Goal: Find specific page/section: Find specific page/section

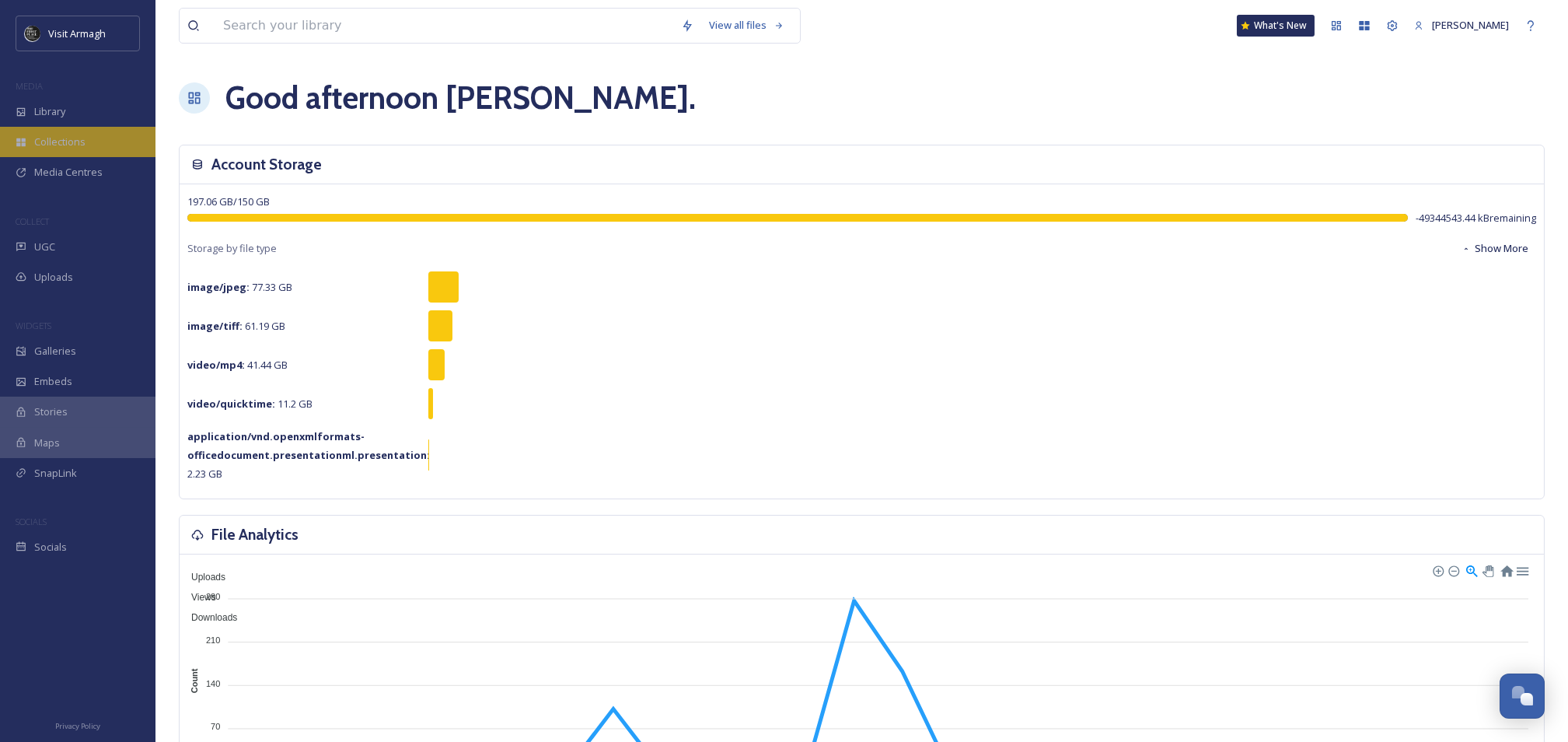
drag, startPoint x: 55, startPoint y: 114, endPoint x: 88, endPoint y: 128, distance: 35.8
click at [55, 114] on span "Library" at bounding box center [49, 112] width 31 height 15
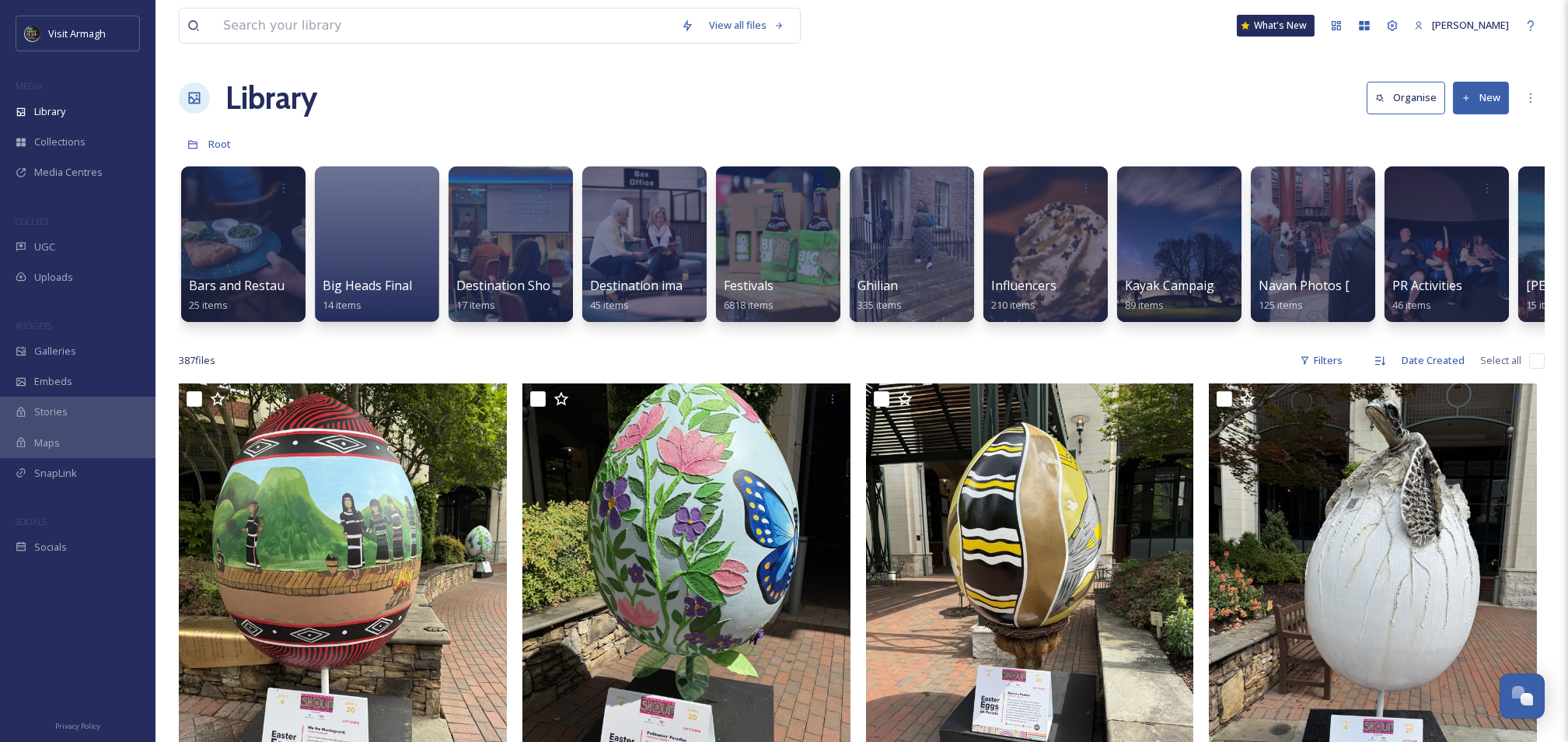
scroll to position [0, 408]
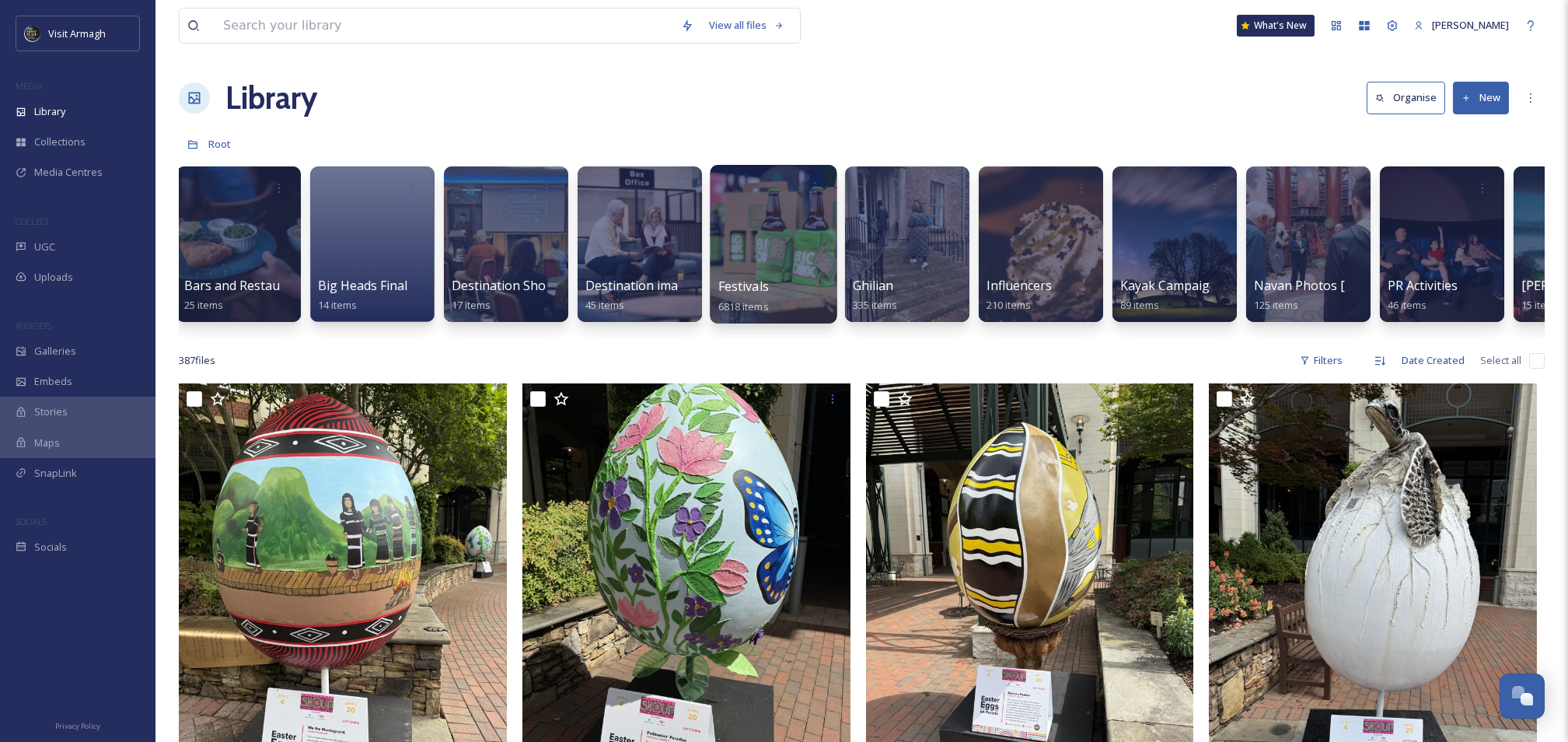
click at [731, 264] on div at bounding box center [773, 244] width 126 height 159
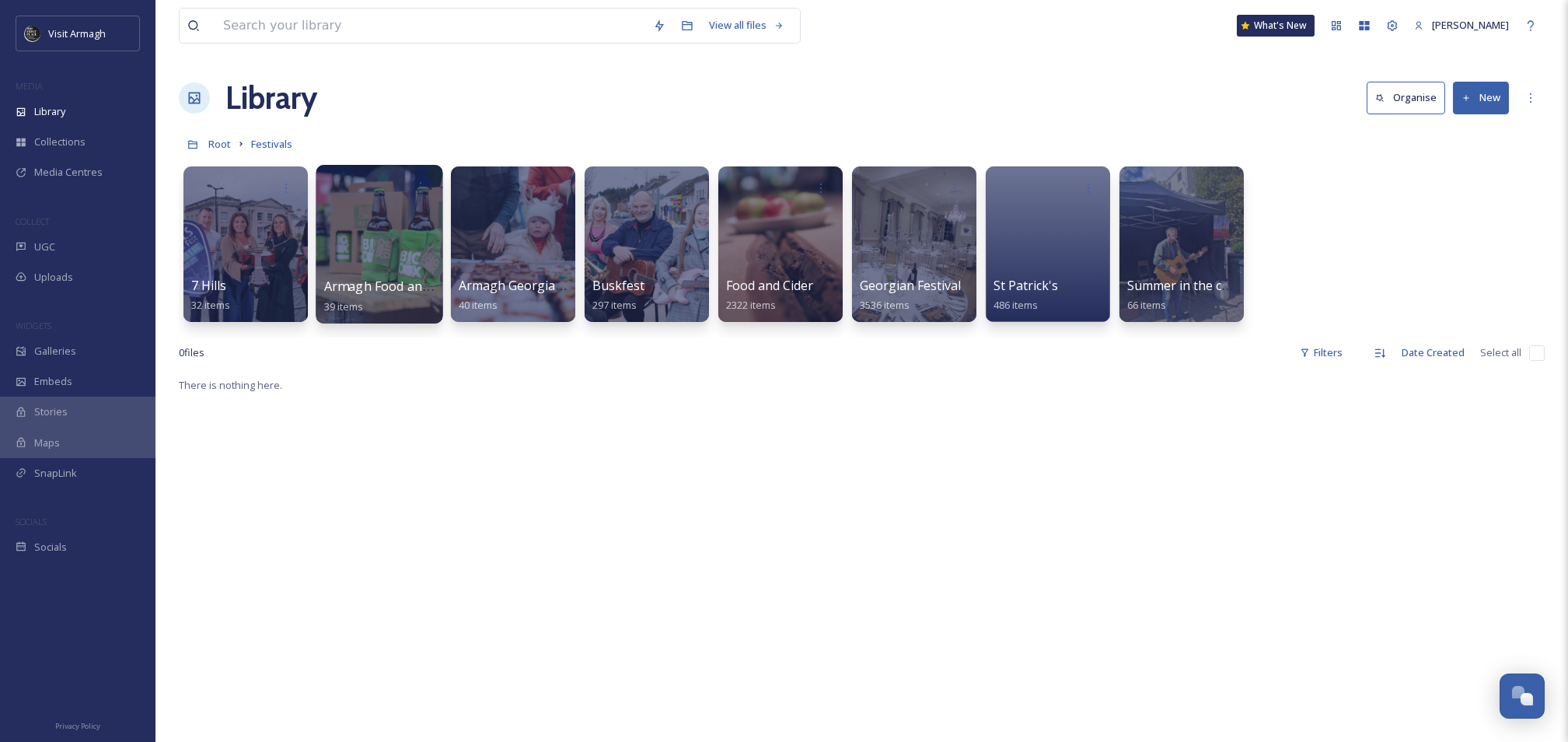
click at [388, 238] on div at bounding box center [379, 244] width 126 height 159
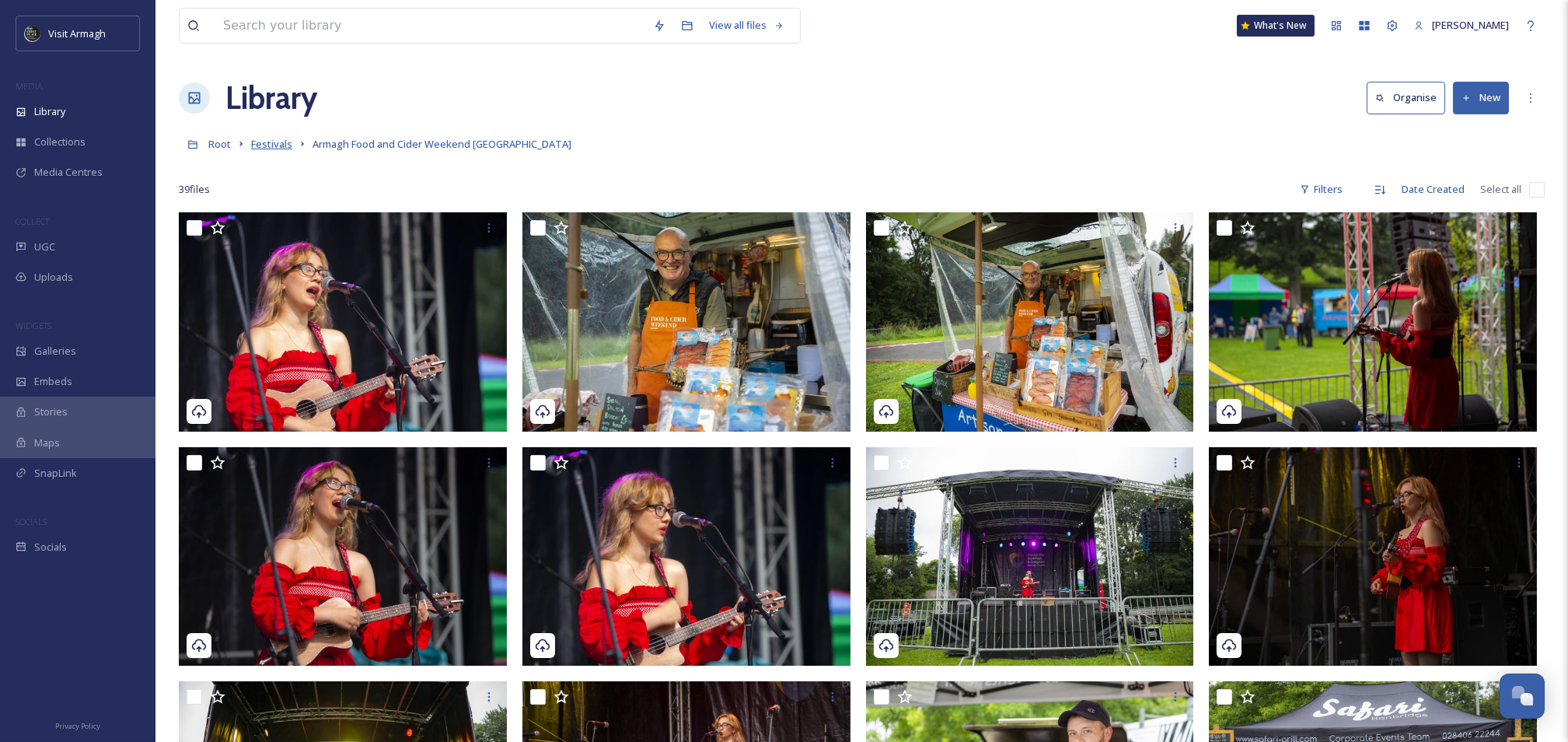
click at [283, 150] on span "Festivals" at bounding box center [271, 143] width 41 height 14
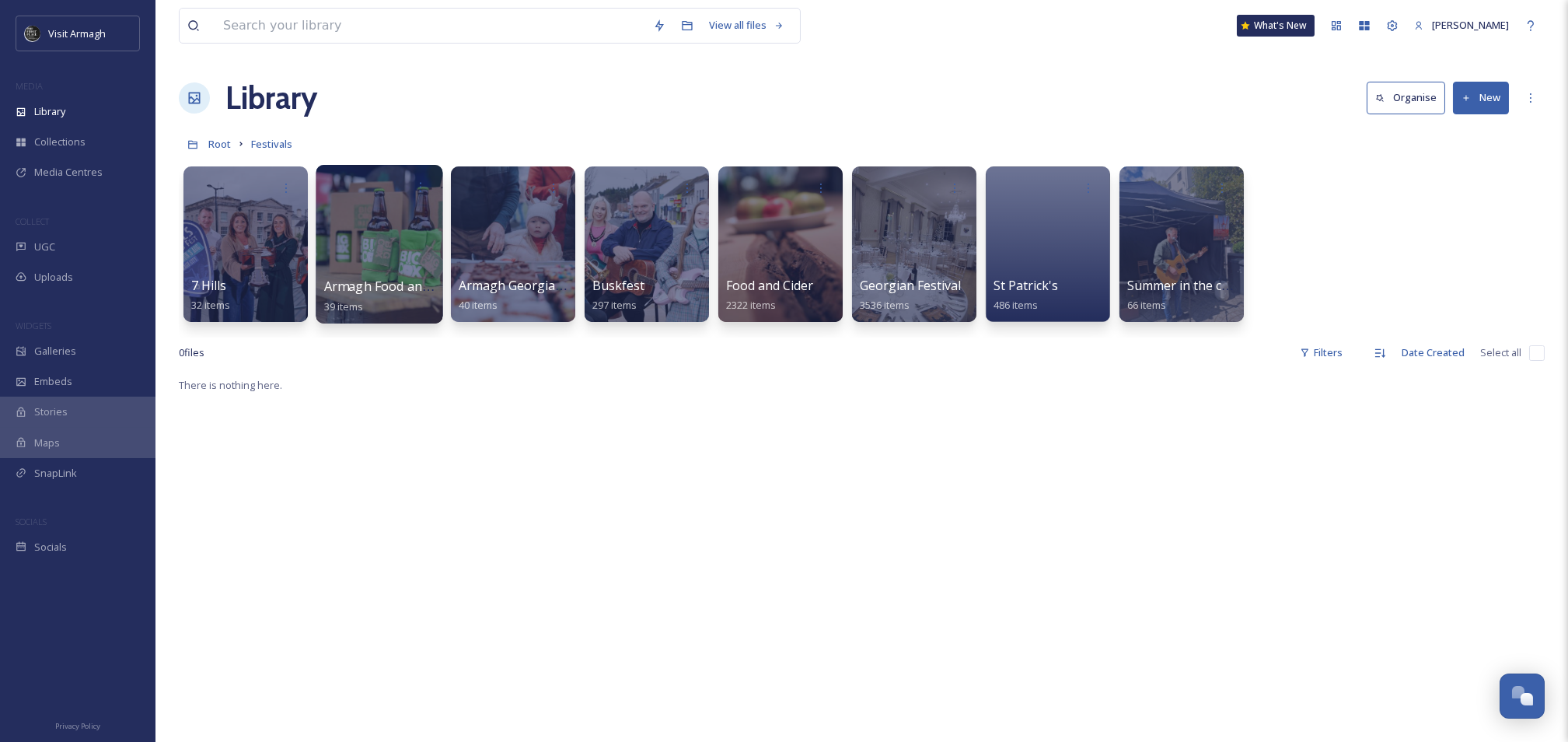
click at [394, 203] on div at bounding box center [379, 244] width 126 height 159
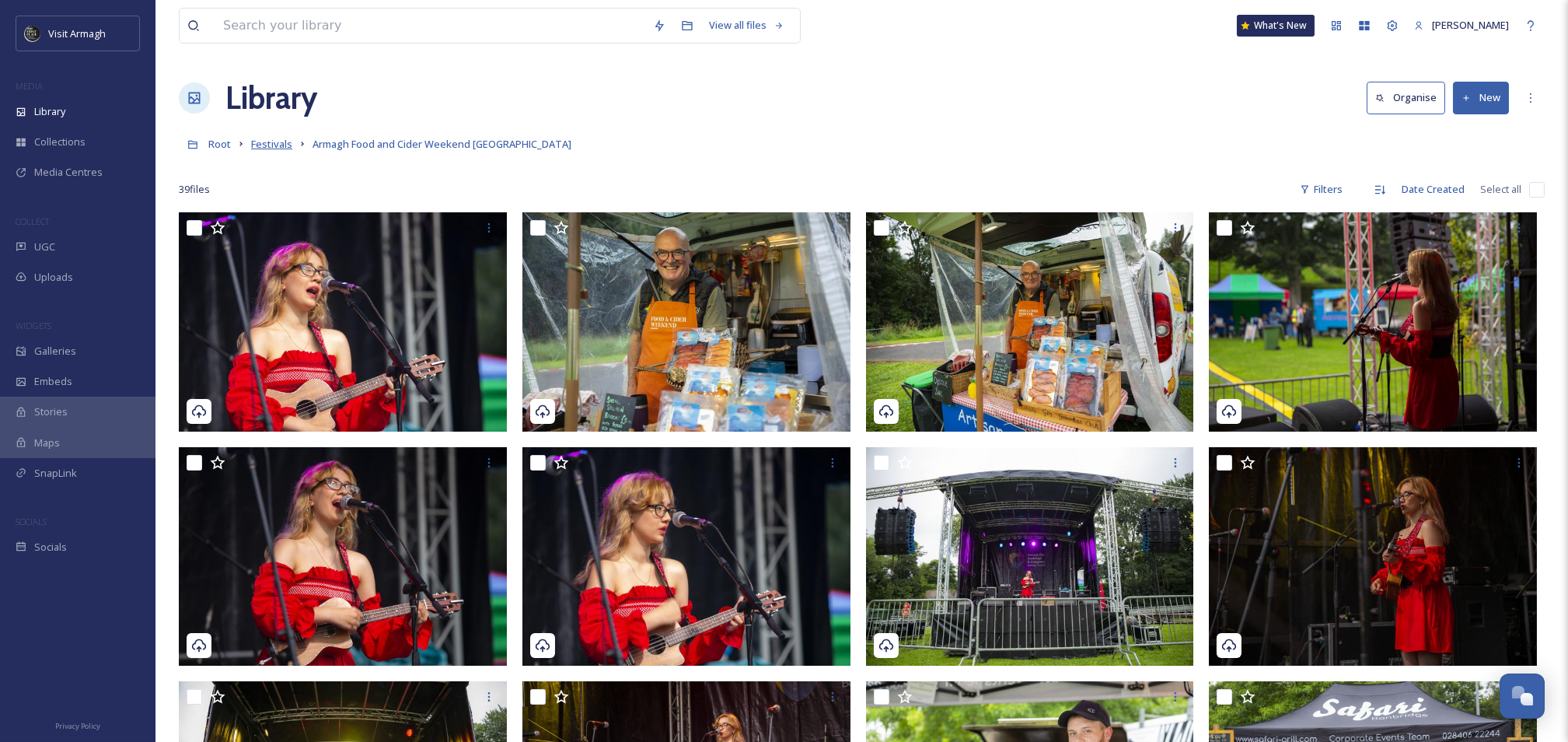
click at [276, 139] on span "Festivals" at bounding box center [271, 143] width 41 height 14
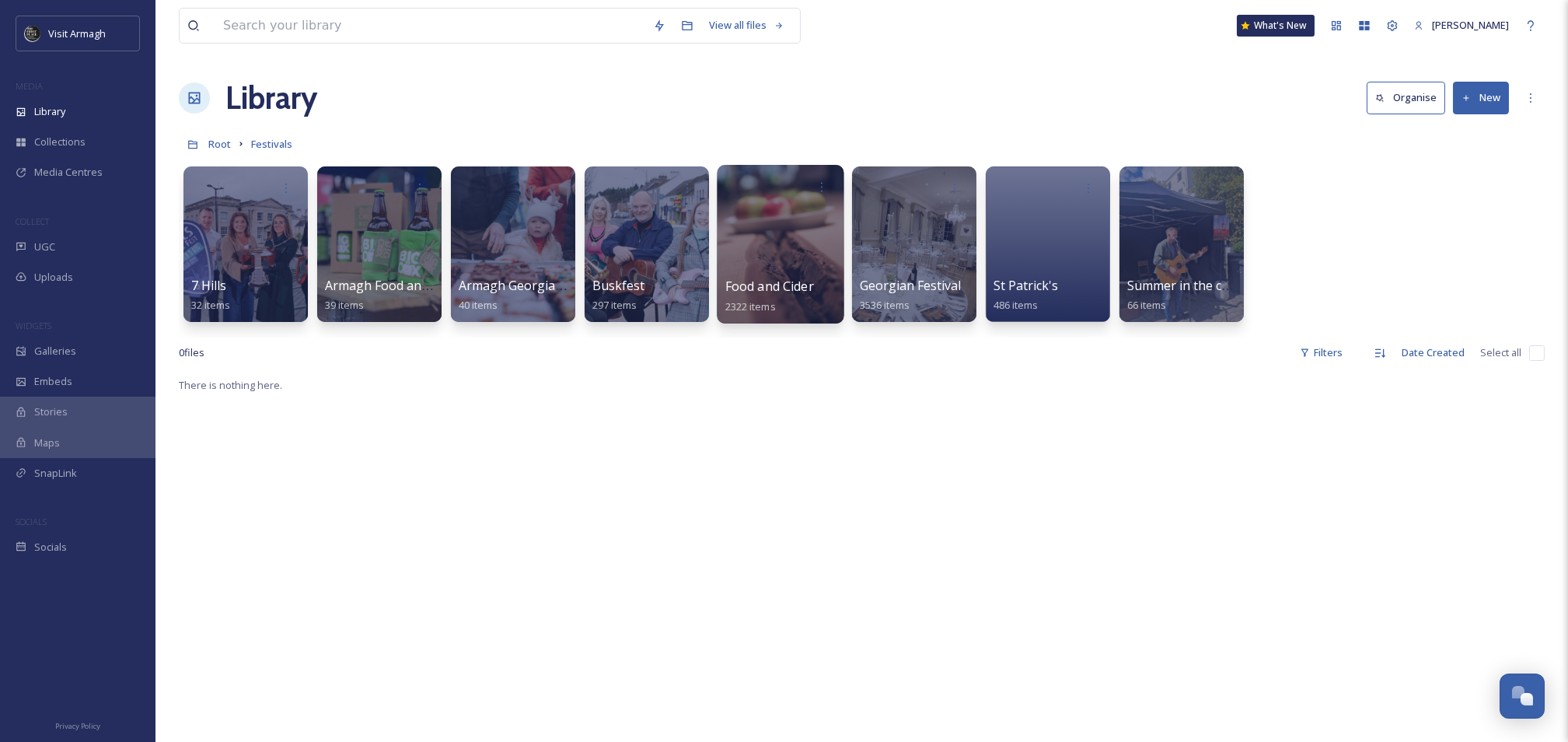
click at [803, 220] on div at bounding box center [780, 244] width 126 height 159
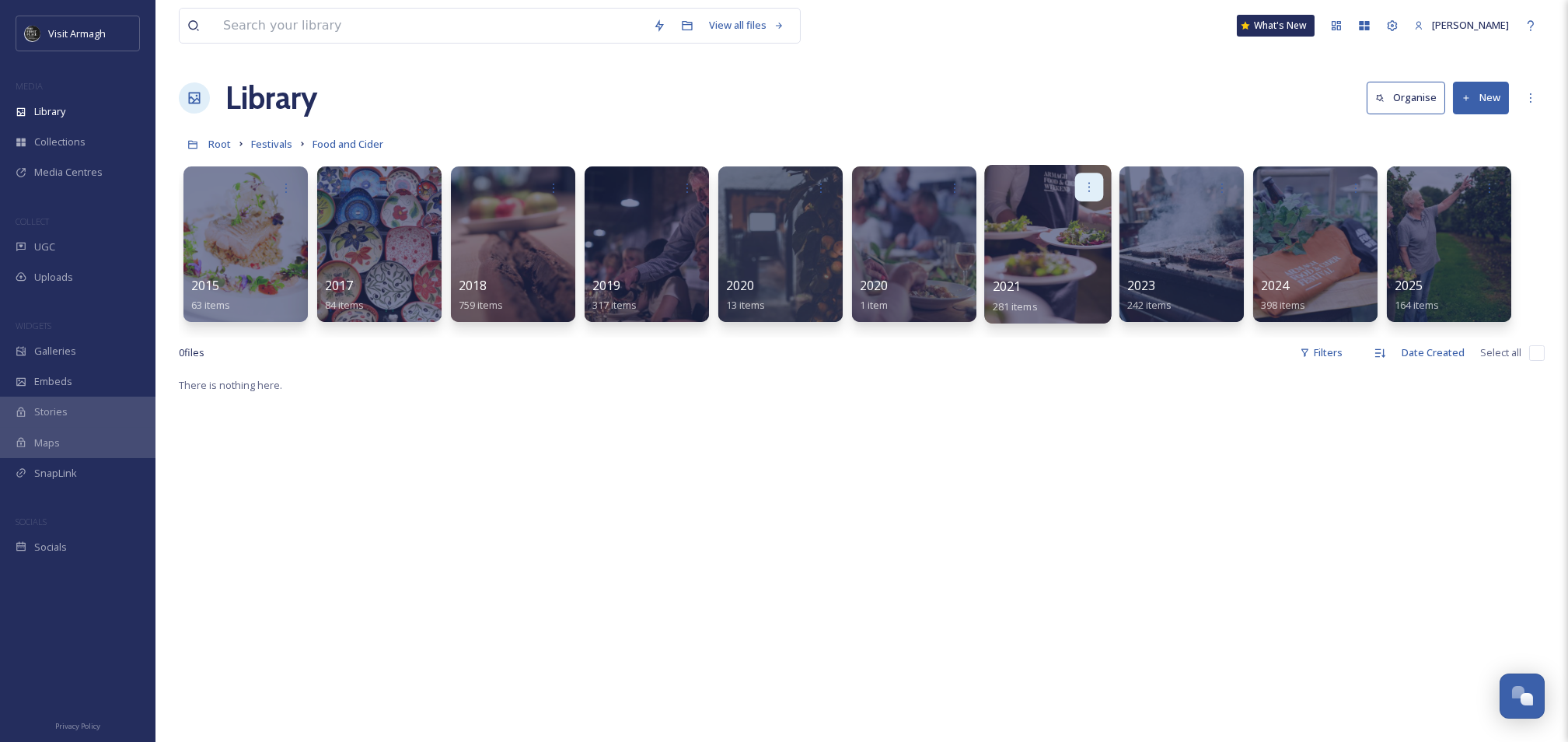
drag, startPoint x: 1088, startPoint y: 175, endPoint x: 1079, endPoint y: 188, distance: 15.8
click at [1088, 174] on div at bounding box center [1089, 187] width 29 height 29
click at [1011, 226] on div at bounding box center [1048, 244] width 126 height 159
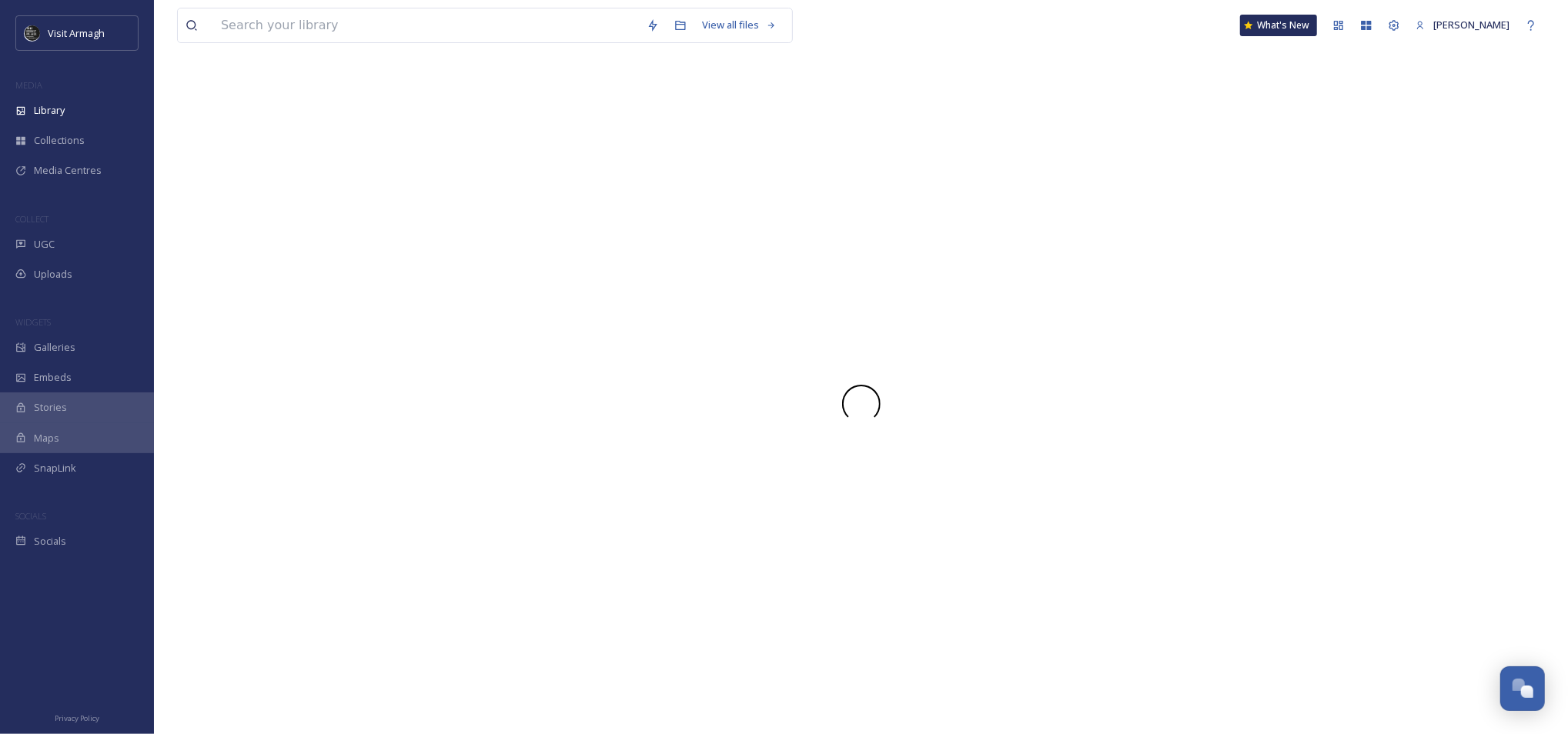
click at [996, 226] on div at bounding box center [860, 404] width 1368 height 660
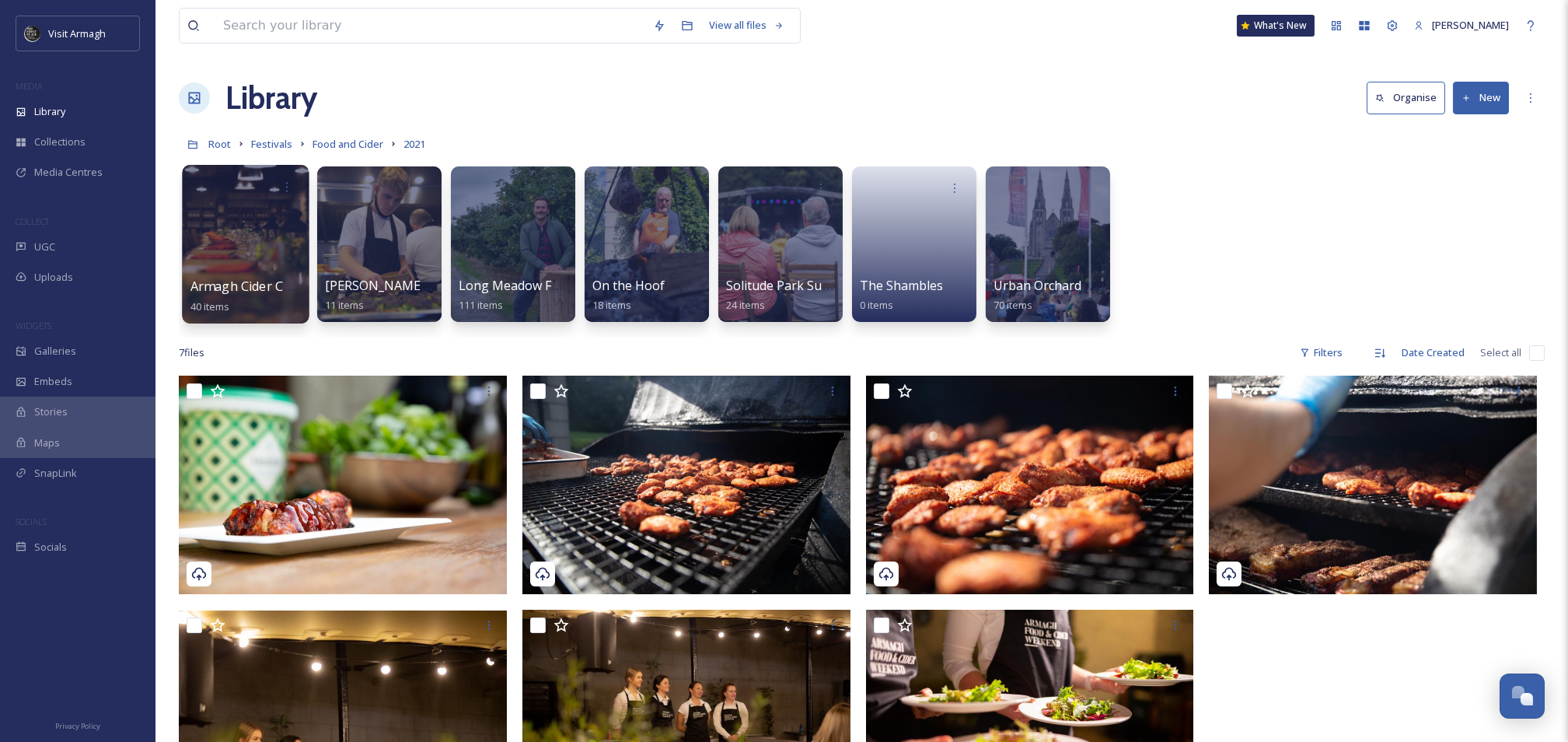
click at [230, 264] on div at bounding box center [245, 244] width 126 height 159
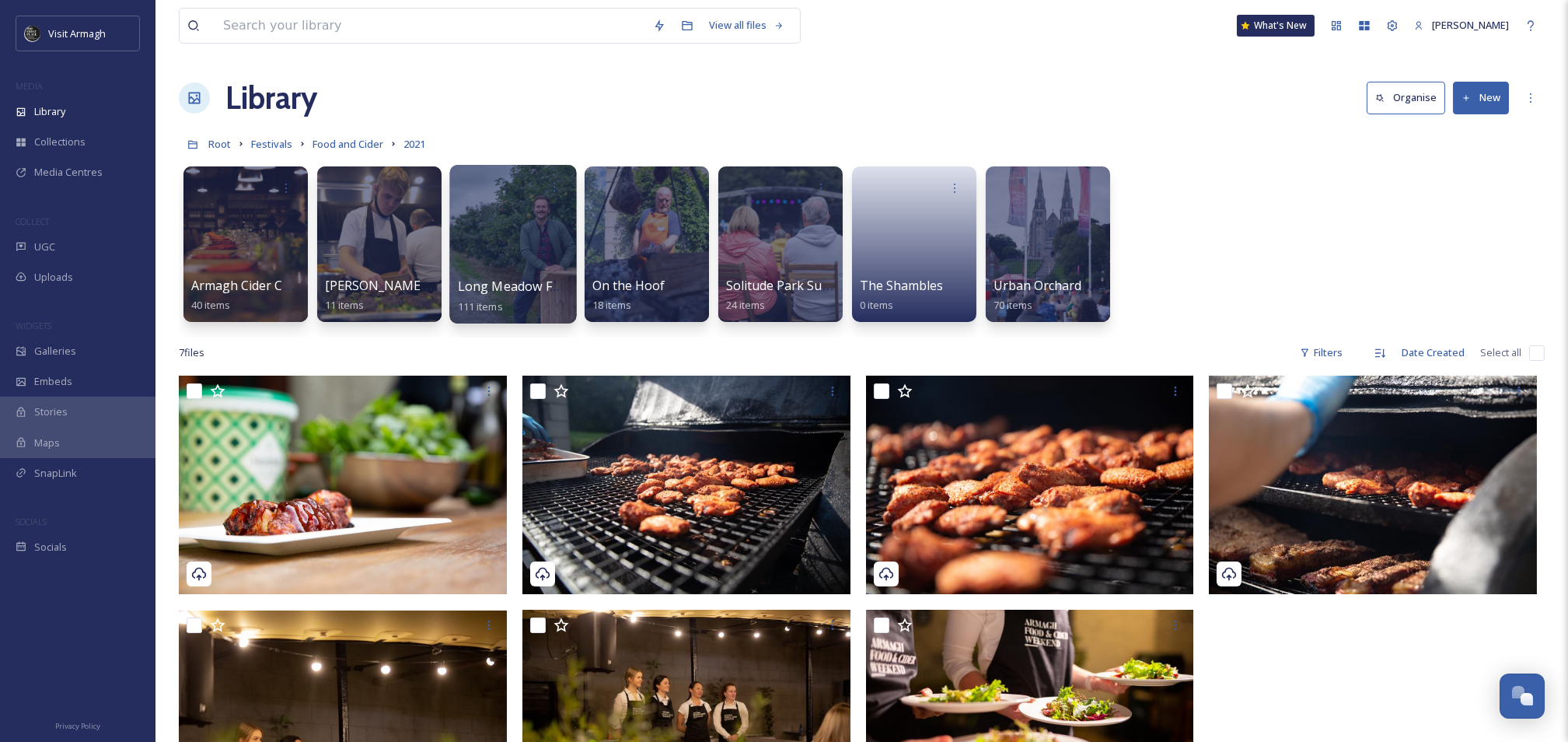
click at [496, 245] on div at bounding box center [513, 244] width 126 height 159
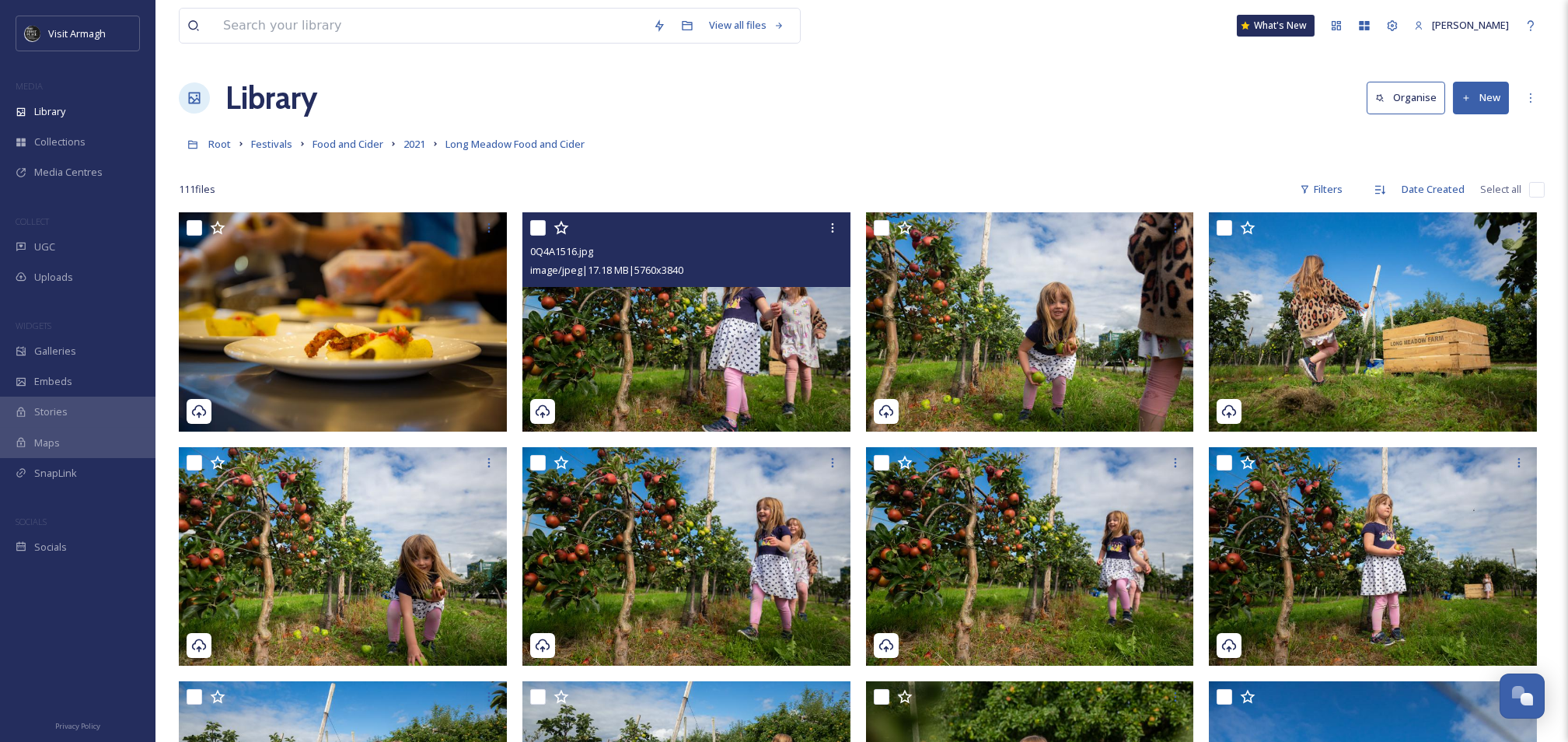
click at [702, 233] on div at bounding box center [689, 228] width 316 height 28
click at [717, 351] on img at bounding box center [686, 322] width 328 height 219
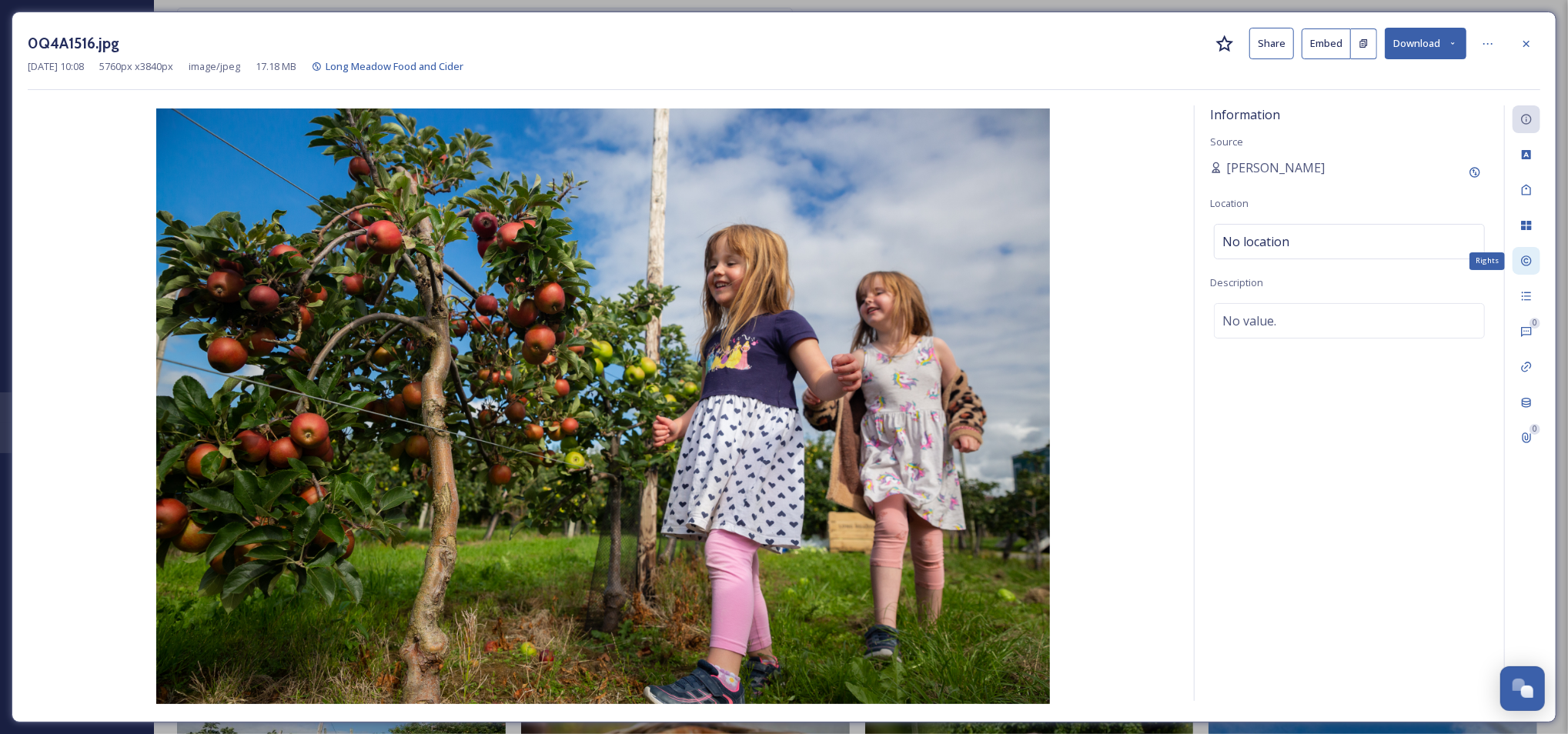
click at [1531, 264] on icon at bounding box center [1526, 260] width 12 height 12
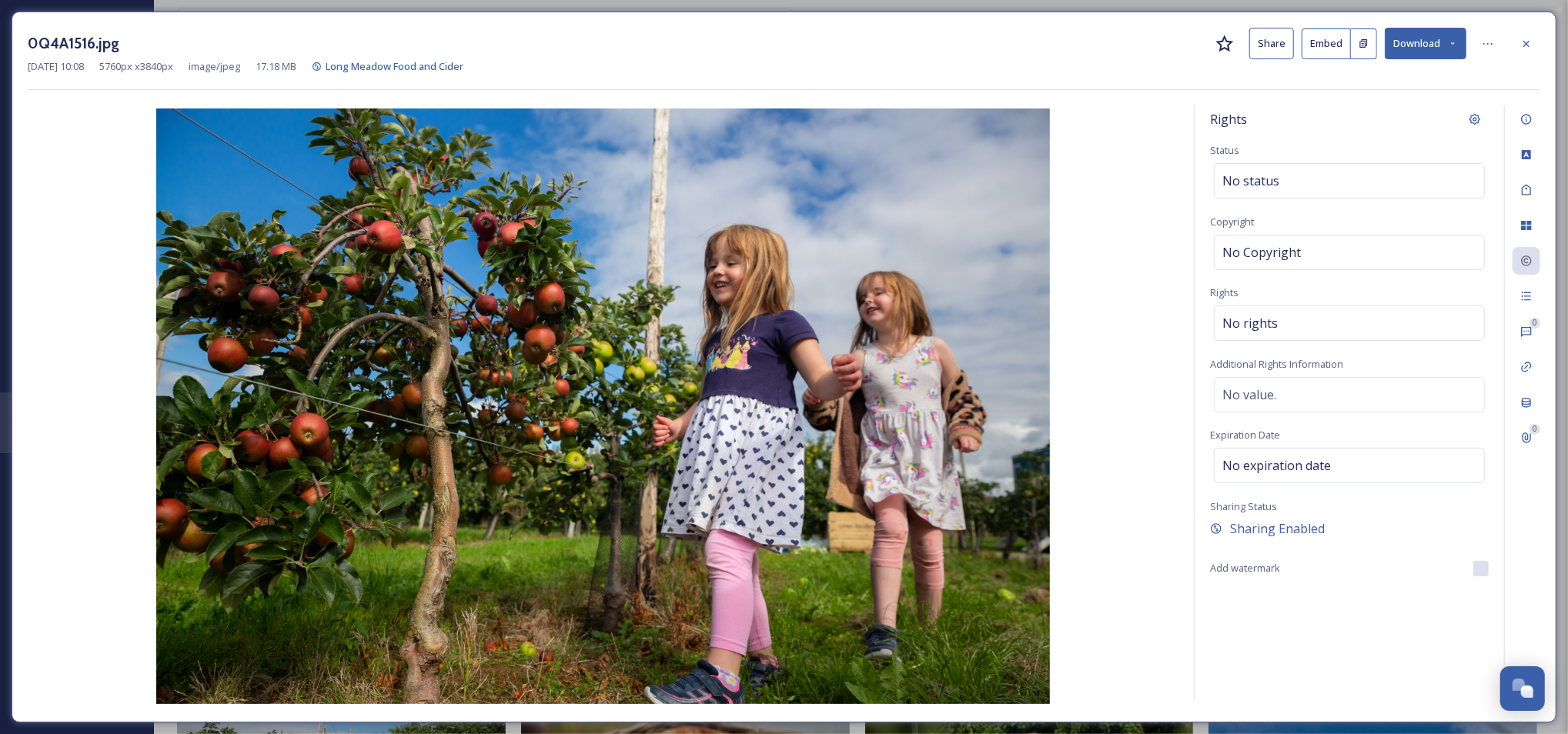
drag, startPoint x: 1529, startPoint y: 43, endPoint x: 1390, endPoint y: 185, distance: 198.7
click at [1528, 44] on icon at bounding box center [1526, 43] width 12 height 12
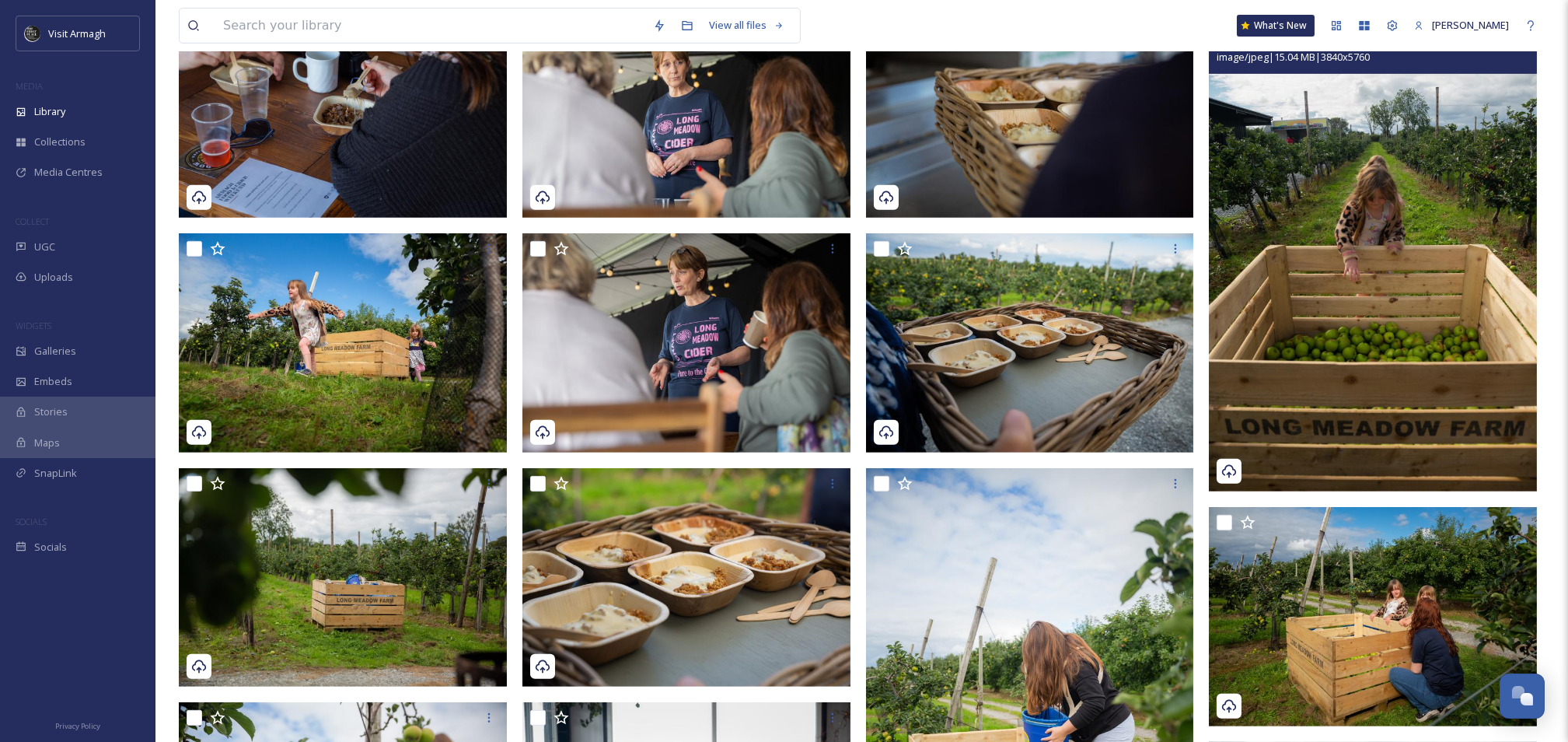
scroll to position [2623, 0]
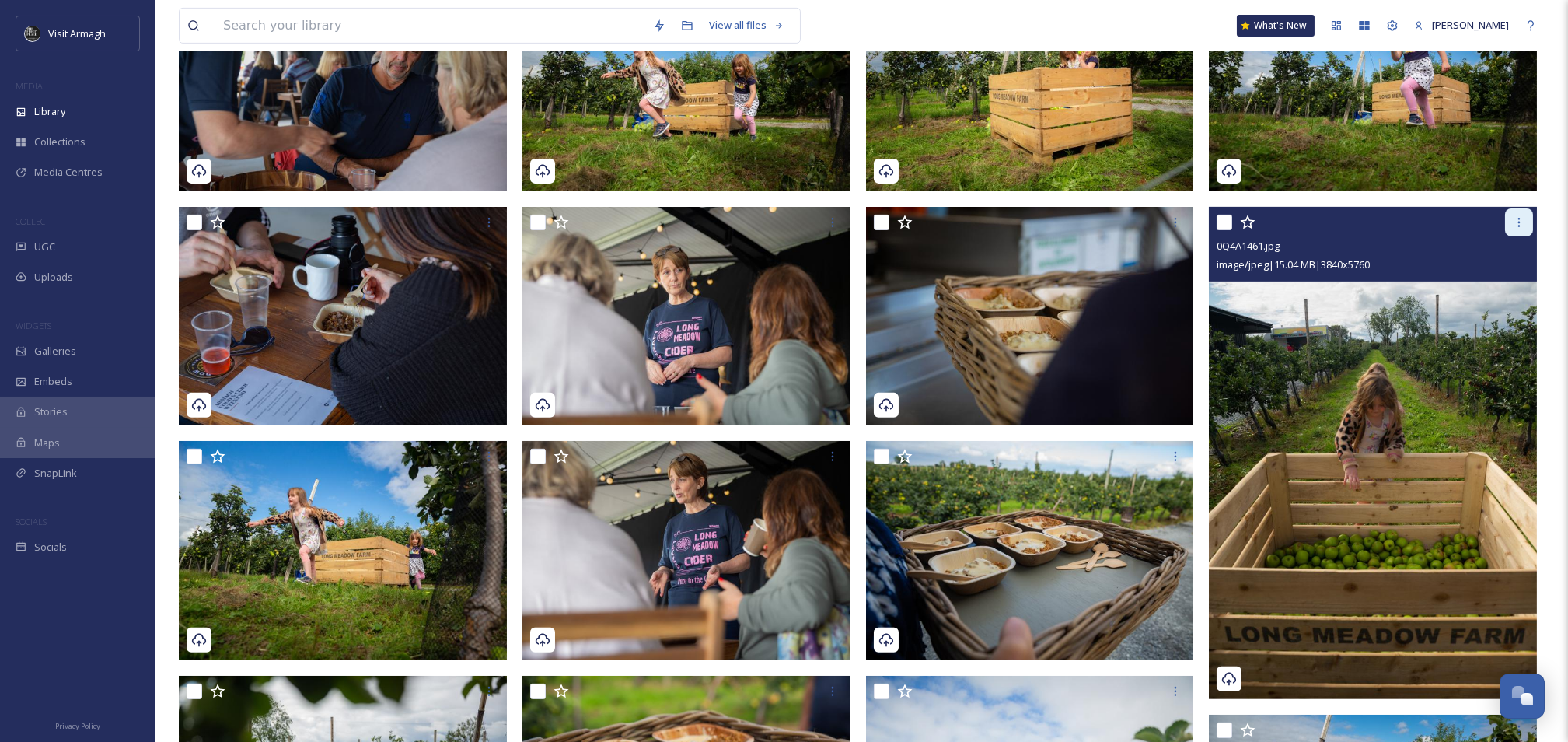
click at [1522, 219] on icon at bounding box center [1519, 222] width 12 height 12
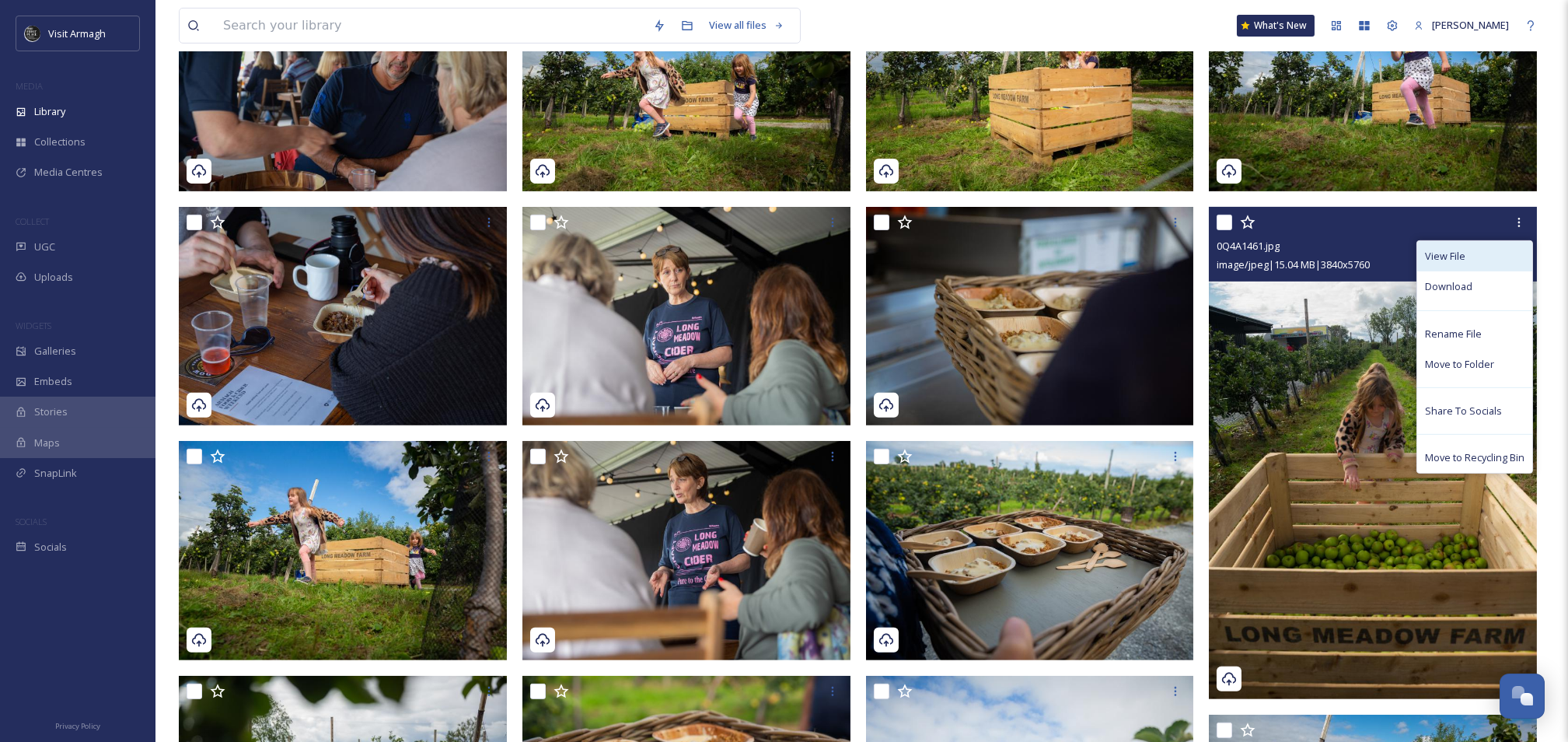
click at [1469, 258] on div "View File" at bounding box center [1475, 256] width 115 height 31
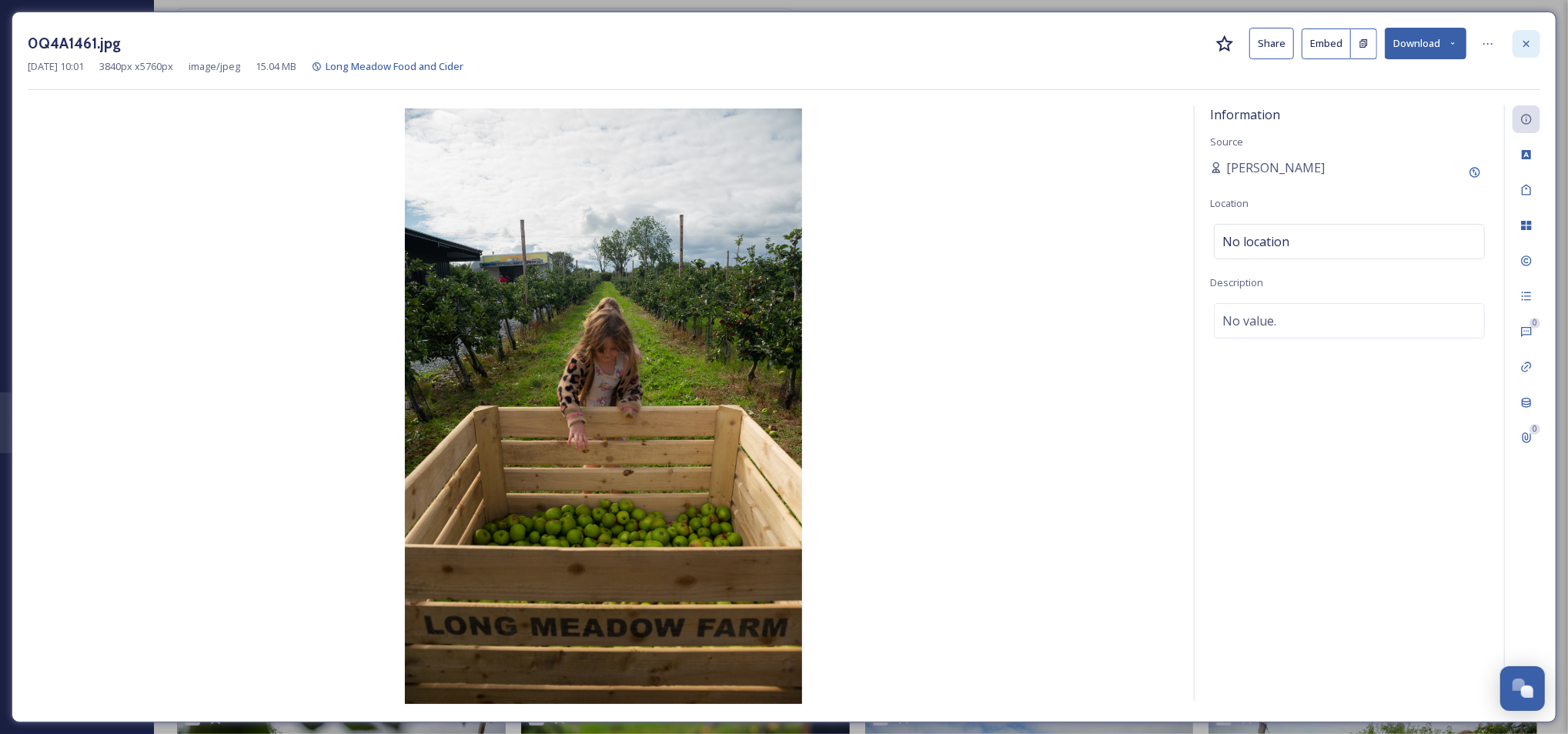
click at [1525, 44] on icon at bounding box center [1527, 43] width 6 height 6
